Goal: Task Accomplishment & Management: Manage account settings

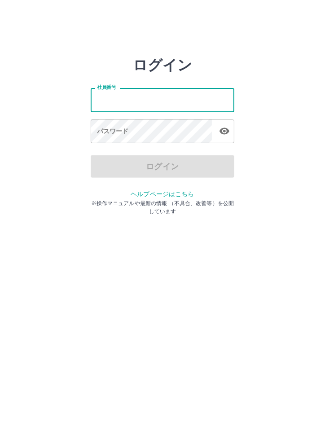
click at [124, 98] on input "社員番号" at bounding box center [163, 100] width 144 height 24
type input "*******"
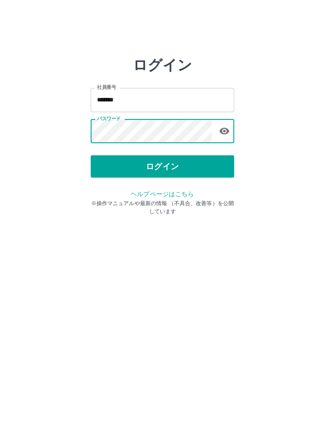
click at [229, 130] on icon "button" at bounding box center [224, 131] width 11 height 11
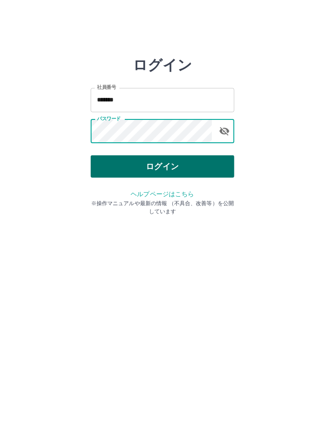
click at [127, 165] on button "ログイン" at bounding box center [163, 166] width 144 height 22
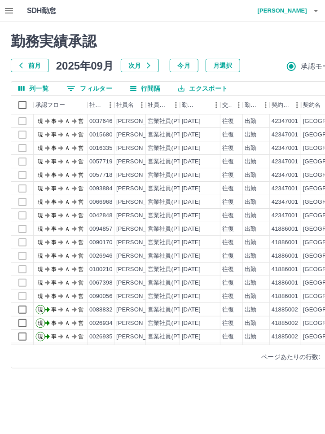
click at [87, 91] on button "0 フィルター" at bounding box center [89, 88] width 60 height 13
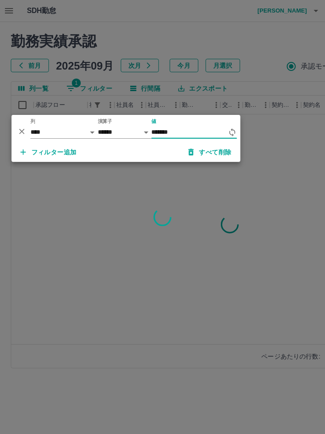
type input "*******"
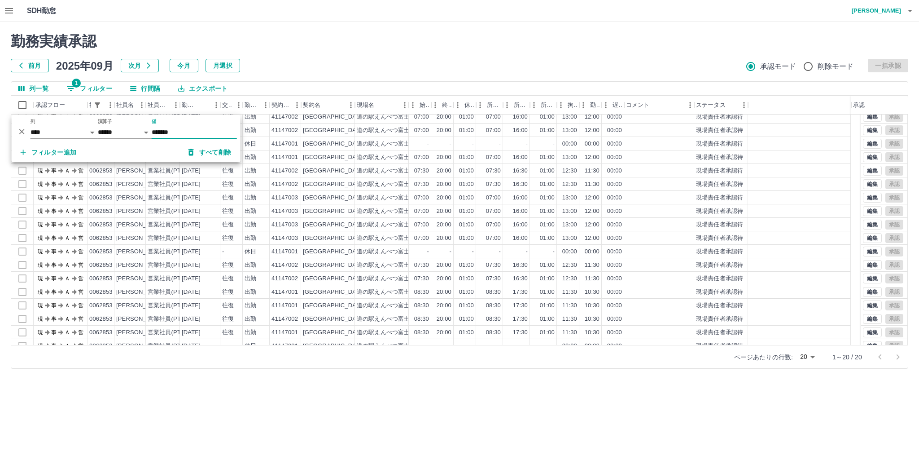
scroll to position [39, 0]
click at [143, 90] on button "行間隔" at bounding box center [145, 88] width 44 height 13
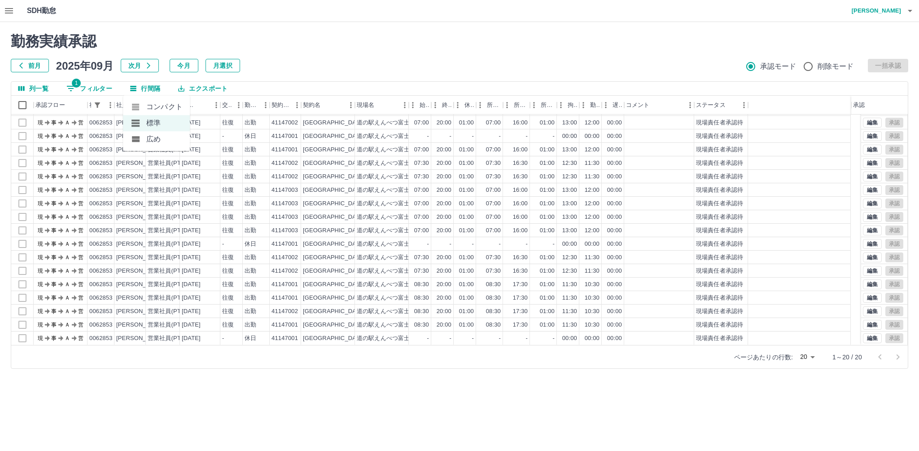
click at [152, 110] on li "コンパクト" at bounding box center [156, 107] width 67 height 16
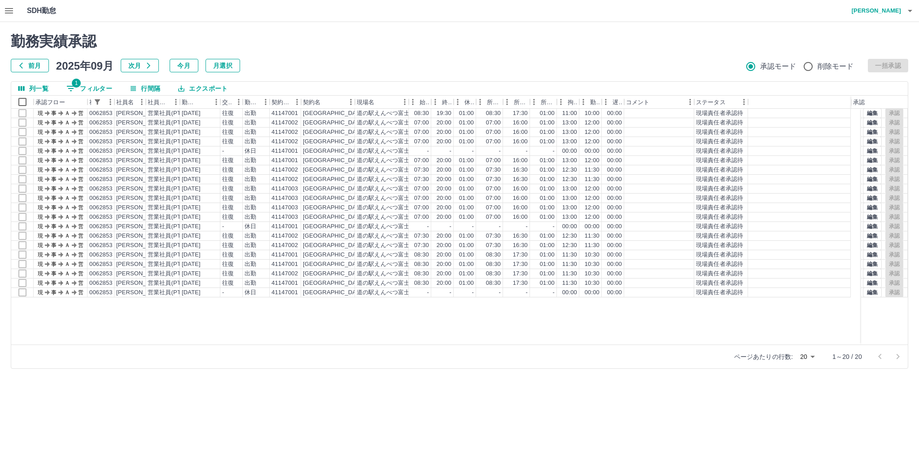
scroll to position [0, 0]
click at [325, 379] on html "SDH勤怠 [PERSON_NAME] 勤務実績承認 前月 [DATE] 次月 今月 月選択 承認モード 削除モード 一括承認 列一覧 1 フィルター 行間隔…" at bounding box center [459, 189] width 919 height 379
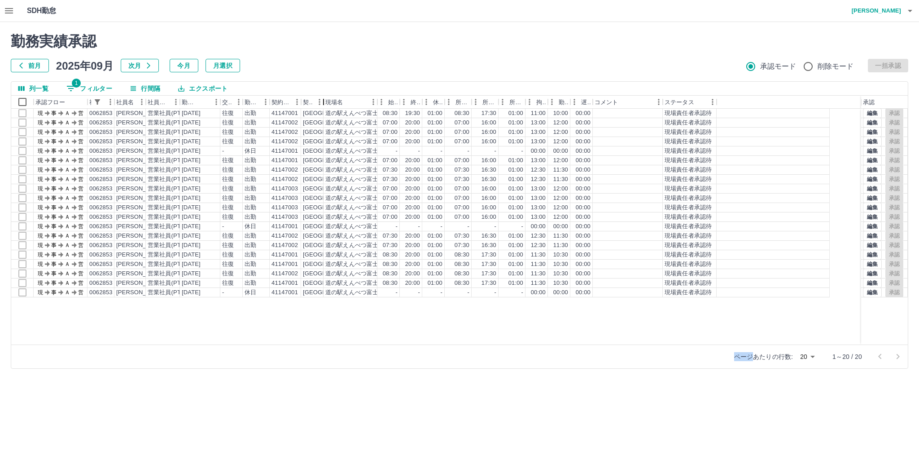
drag, startPoint x: 356, startPoint y: 103, endPoint x: 322, endPoint y: 105, distance: 33.7
click at [322, 105] on div "契約名" at bounding box center [323, 102] width 11 height 13
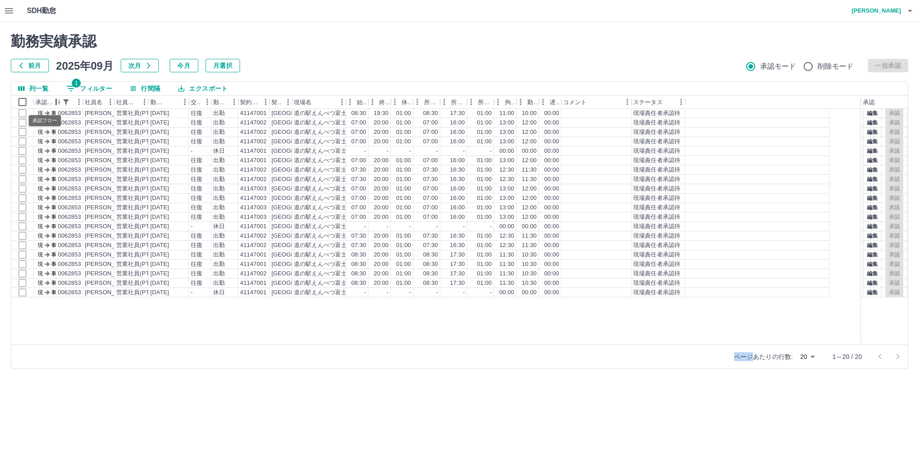
drag, startPoint x: 88, startPoint y: 104, endPoint x: 527, endPoint y: 95, distance: 439.6
click at [43, 101] on div "承認フロー" at bounding box center [45, 102] width 22 height 13
drag, startPoint x: 365, startPoint y: 56, endPoint x: 274, endPoint y: 62, distance: 90.9
click at [274, 62] on div "前月 2025年09月 次月 今月 月選択 承認モード 削除モード 一括承認" at bounding box center [460, 65] width 898 height 13
click at [271, 103] on div "契約コード" at bounding box center [269, 102] width 11 height 13
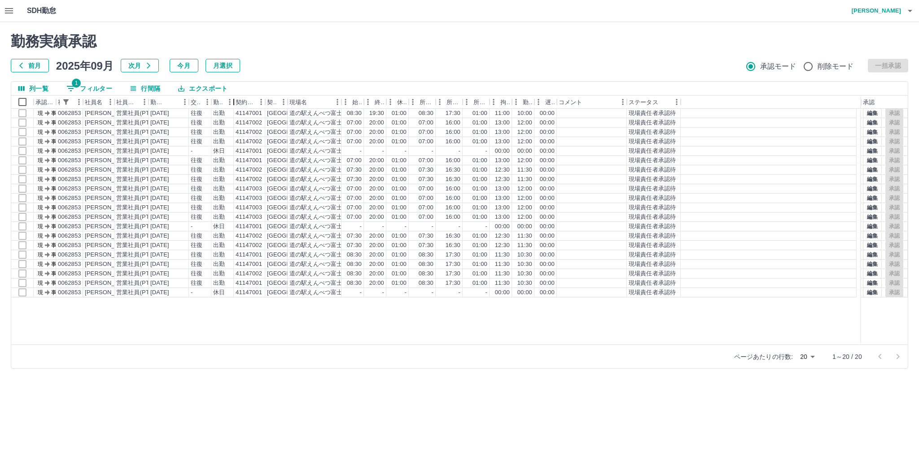
drag, startPoint x: 238, startPoint y: 100, endPoint x: 229, endPoint y: 103, distance: 9.9
click at [229, 103] on div "勤務区分" at bounding box center [233, 102] width 11 height 13
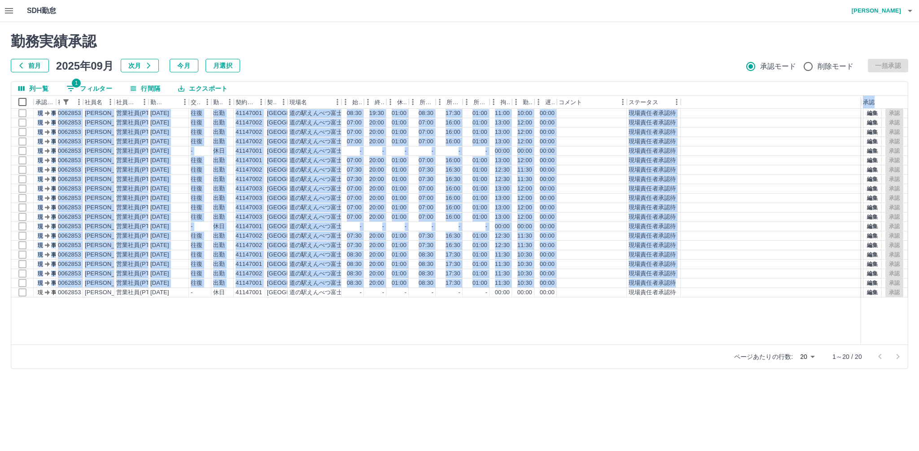
drag, startPoint x: 699, startPoint y: 286, endPoint x: 34, endPoint y: 100, distance: 690.6
click at [34, 100] on div "承認フロー 社員番号 社員名 社員区分 勤務日 交通費 勤務区分 契約コード 契約名 現場名 始業 終業 休憩 所定開始 所定終業 所定休憩 拘束 勤務 遅刻…" at bounding box center [459, 220] width 897 height 249
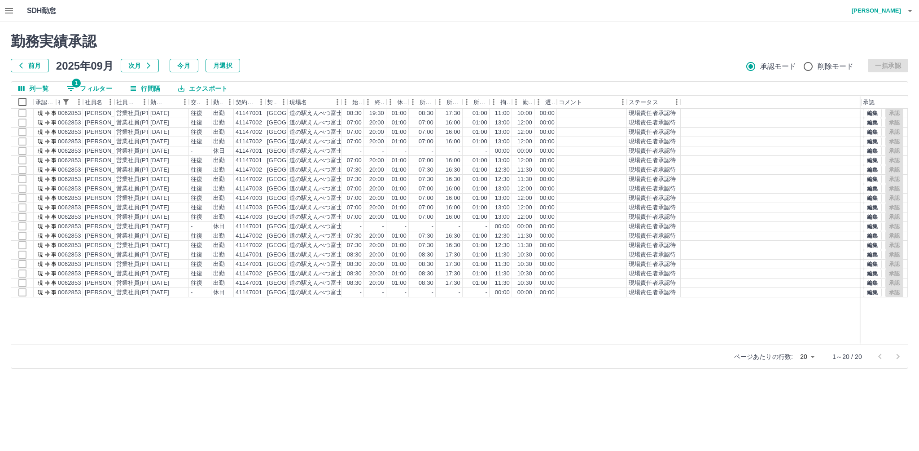
click at [325, 291] on div at bounding box center [771, 292] width 180 height 9
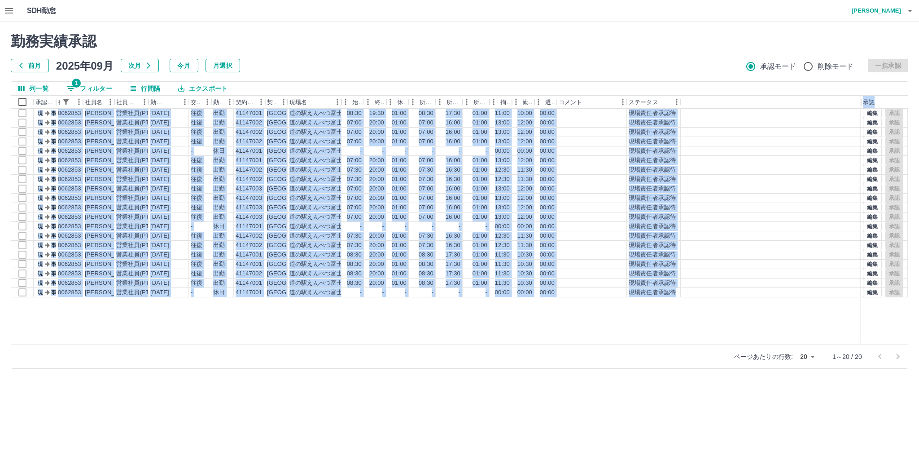
drag, startPoint x: 685, startPoint y: 291, endPoint x: 26, endPoint y: 80, distance: 691.9
click at [26, 80] on div "勤務実績承認 前月 [DATE] 次月 今月 月選択 承認モード 削除モード 一括承認 列一覧 1 フィルター 行間隔 エクスポート 承認フロー 社員番号 社…" at bounding box center [459, 200] width 919 height 357
drag, startPoint x: 688, startPoint y: 291, endPoint x: 61, endPoint y: 110, distance: 652.7
click at [62, 107] on div "承認フロー 社員番号 社員名 社員区分 勤務日 交通費 勤務区分 契約コード 契約名 現場名 始業 終業 休憩 所定開始 所定終業 所定休憩 拘束 勤務 遅刻…" at bounding box center [459, 220] width 897 height 249
click at [325, 337] on div "現 事 Ａ 営 0062853 [PERSON_NAME] 営業社員(PT契約) [DATE] 往復 出勤 41147001 [GEOGRAPHIC_DATA…" at bounding box center [459, 227] width 897 height 236
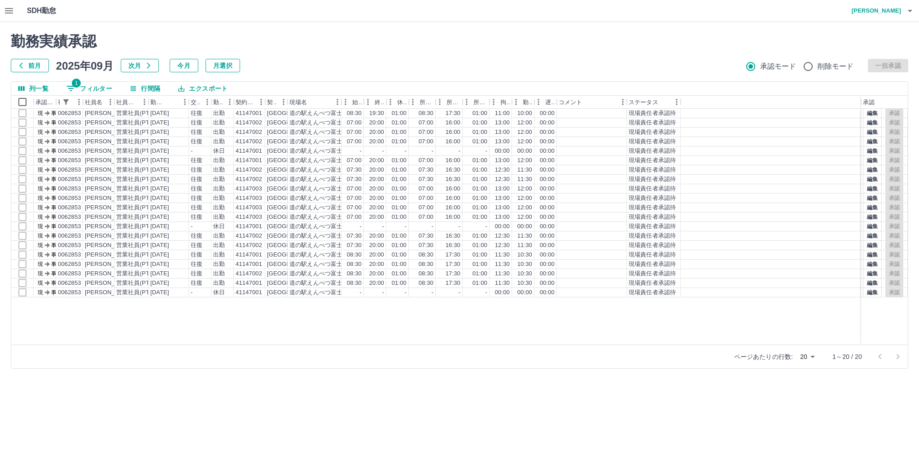
click at [325, 17] on h4 "[PERSON_NAME]" at bounding box center [875, 11] width 54 height 22
click at [325, 66] on li "ログアウト" at bounding box center [872, 65] width 79 height 16
